Goal: Information Seeking & Learning: Learn about a topic

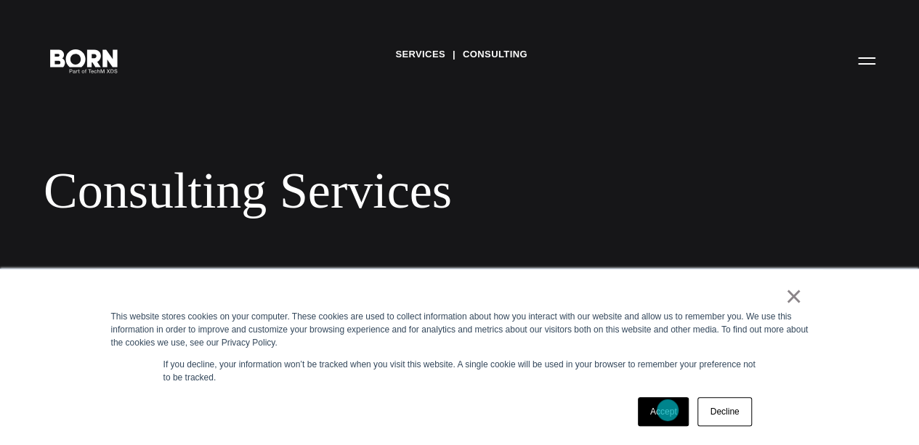
click at [668, 410] on link "Accept" at bounding box center [664, 411] width 52 height 29
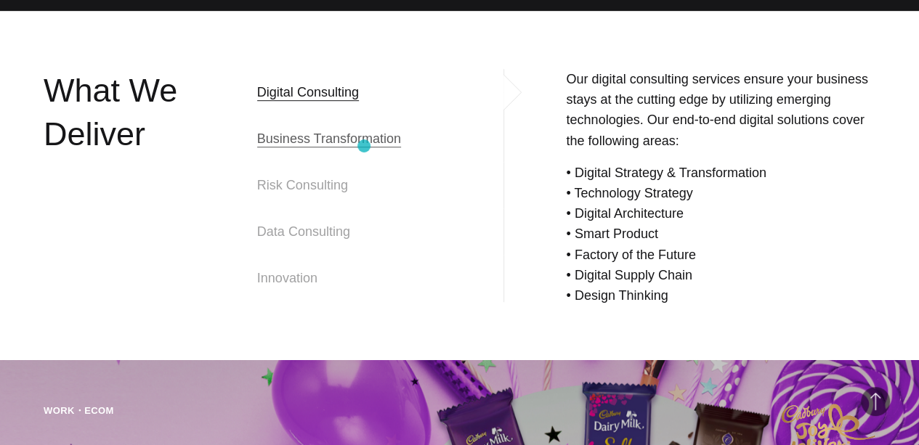
scroll to position [434, 0]
click at [363, 145] on span "Business Transformation" at bounding box center [329, 138] width 144 height 17
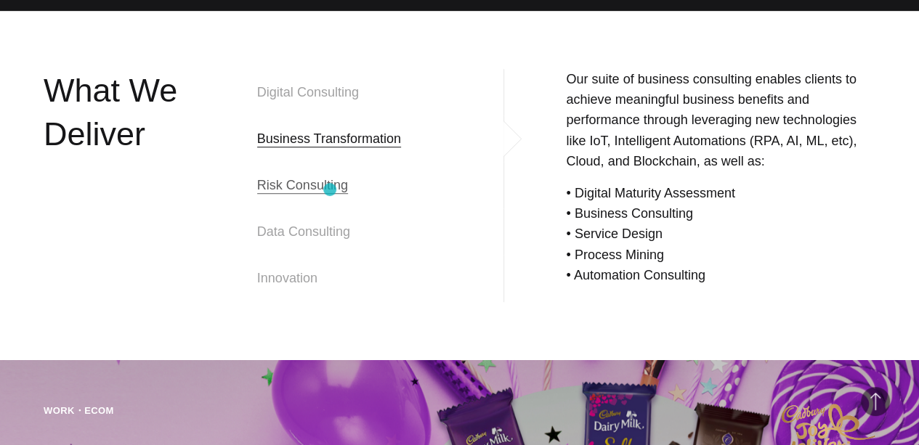
click at [330, 190] on span "Risk Consulting" at bounding box center [302, 185] width 91 height 17
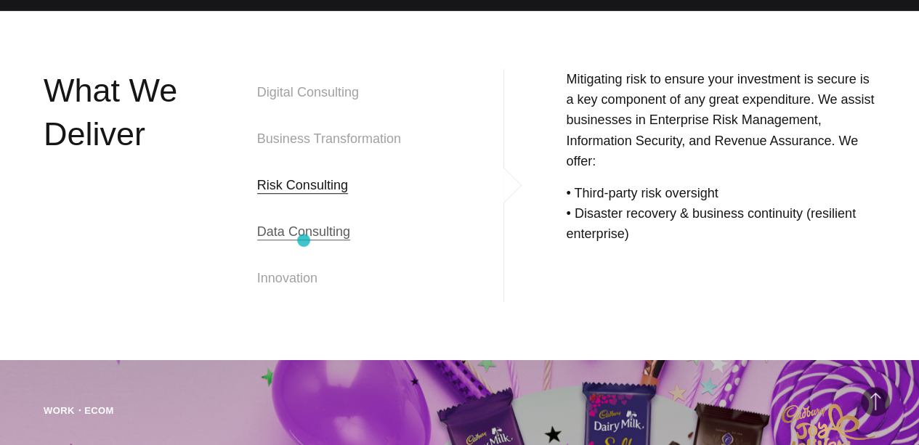
click at [304, 240] on h4 "Data Consulting" at bounding box center [381, 231] width 248 height 46
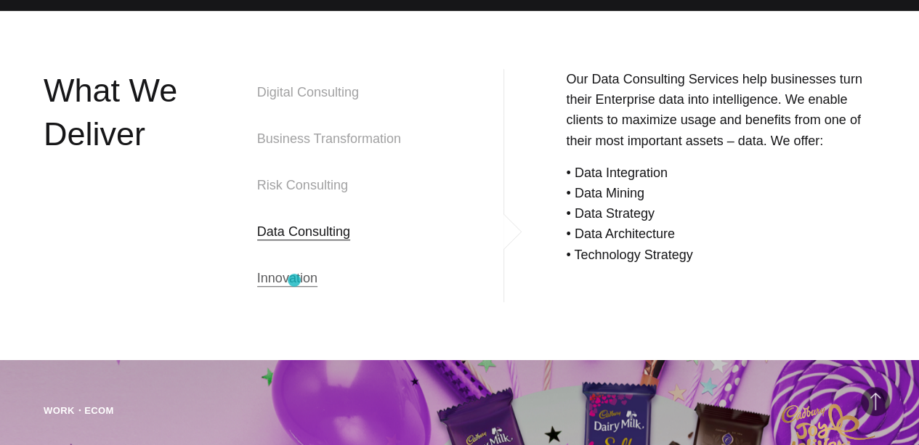
click at [294, 280] on span "Innovation" at bounding box center [287, 277] width 60 height 17
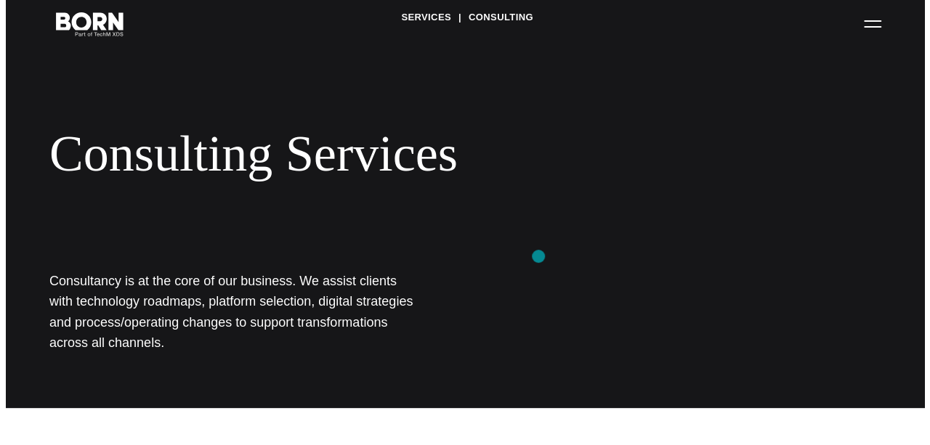
scroll to position [0, 0]
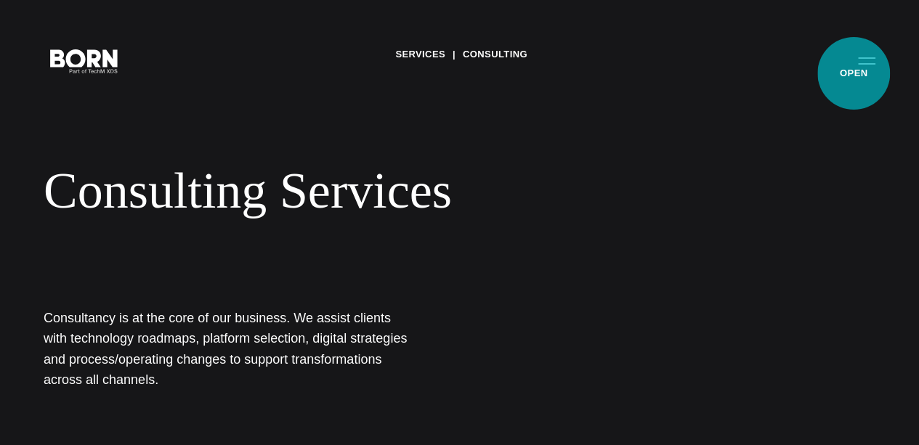
click at [853, 73] on button "Primary Menu" at bounding box center [866, 60] width 35 height 31
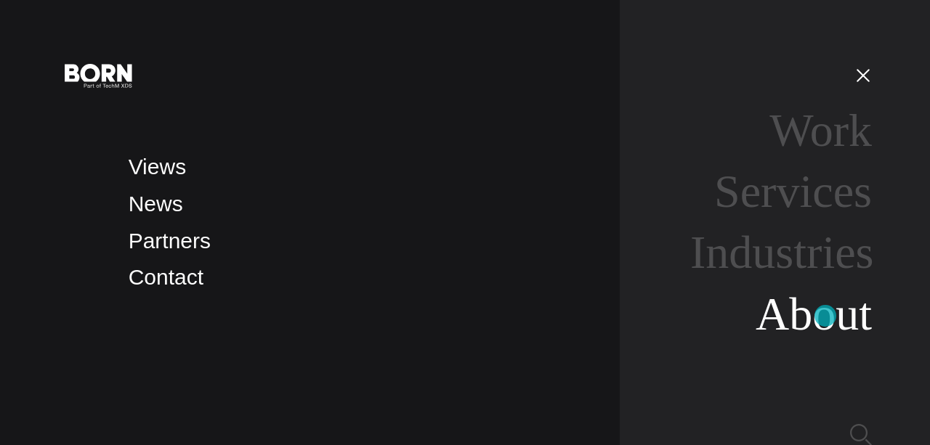
click at [825, 316] on link "About" at bounding box center [813, 314] width 116 height 52
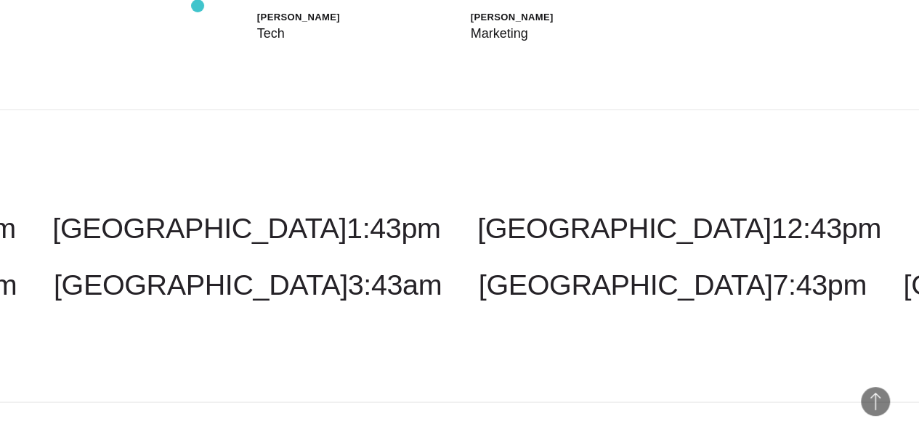
scroll to position [3928, 0]
